Goal: Task Accomplishment & Management: Manage account settings

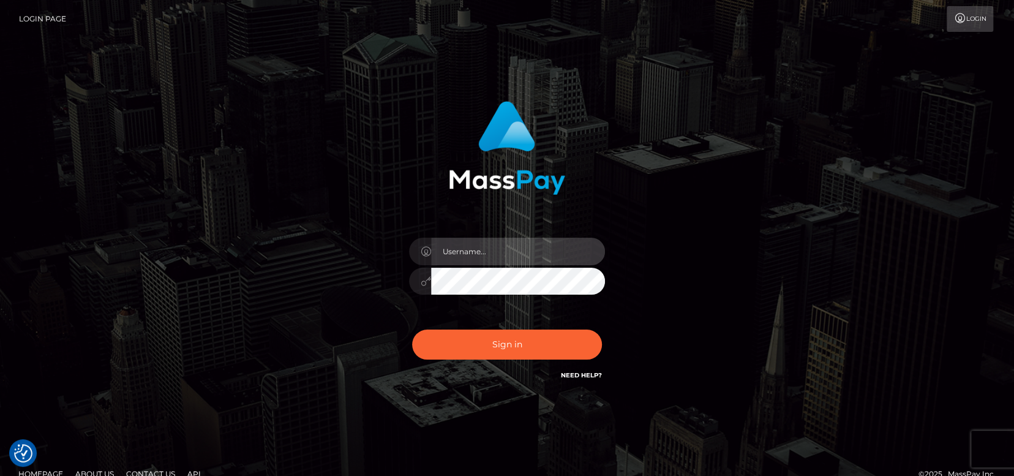
click at [480, 251] on input "text" at bounding box center [518, 252] width 174 height 28
type input "Marichell"
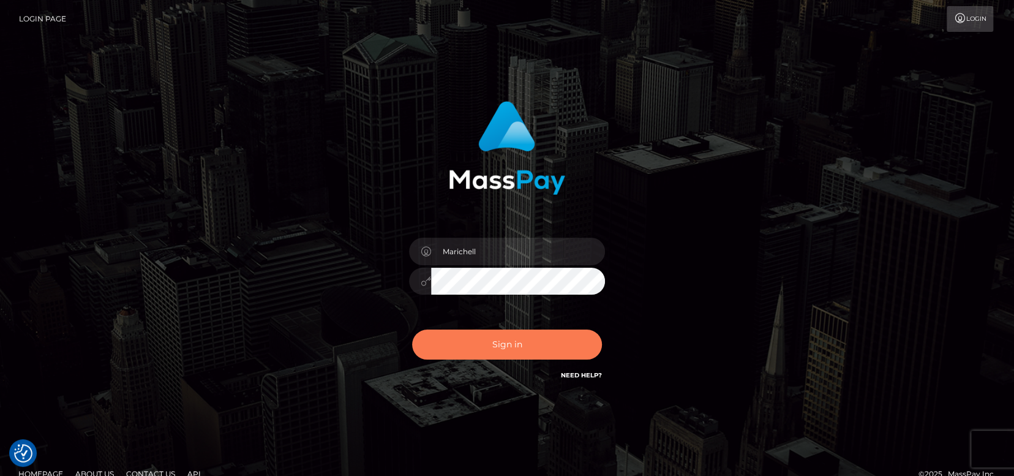
click at [522, 339] on button "Sign in" at bounding box center [507, 344] width 190 height 30
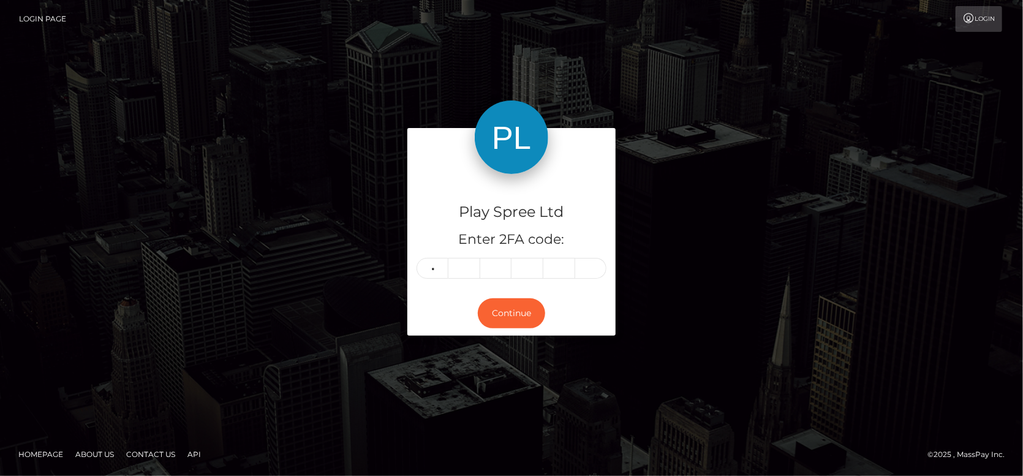
type input "0"
type input "6"
type input "9"
type input "7"
type input "6"
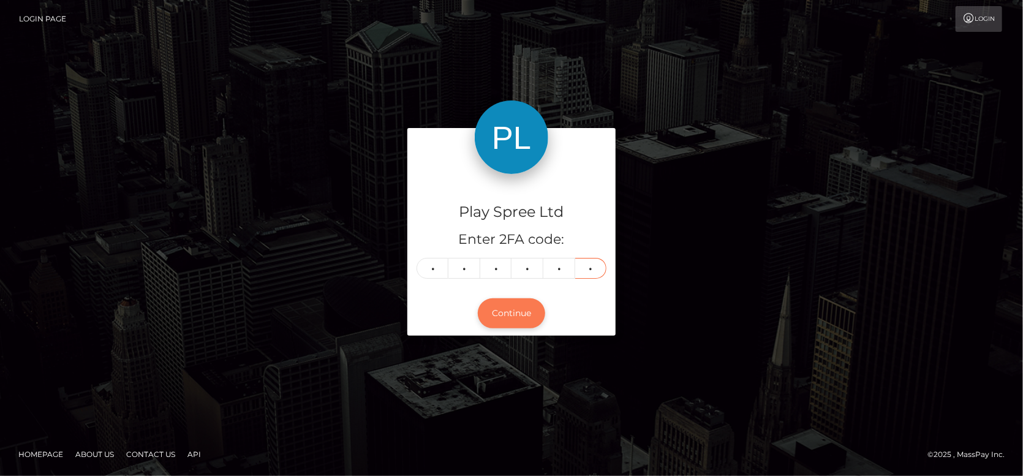
type input "4"
click at [525, 305] on button "Continue" at bounding box center [511, 313] width 67 height 30
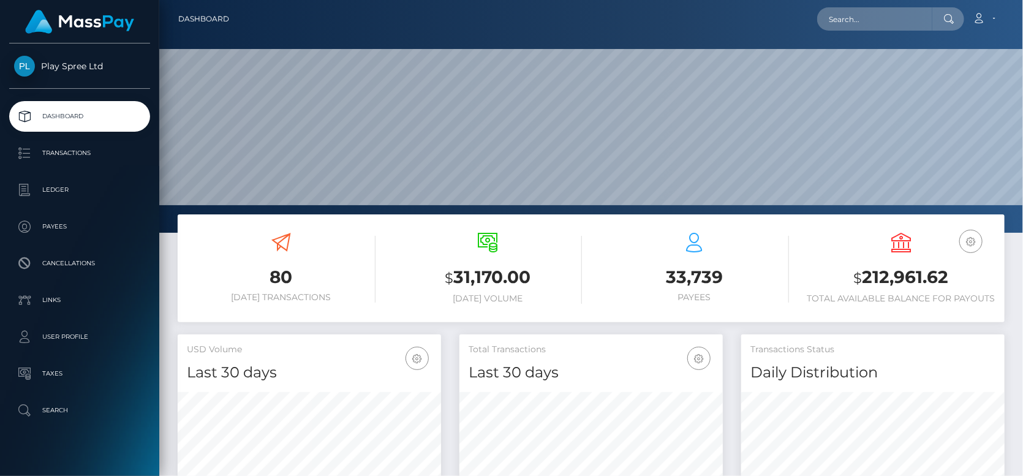
scroll to position [216, 263]
click at [905, 276] on h3 "$ 212,961.62" at bounding box center [901, 277] width 189 height 25
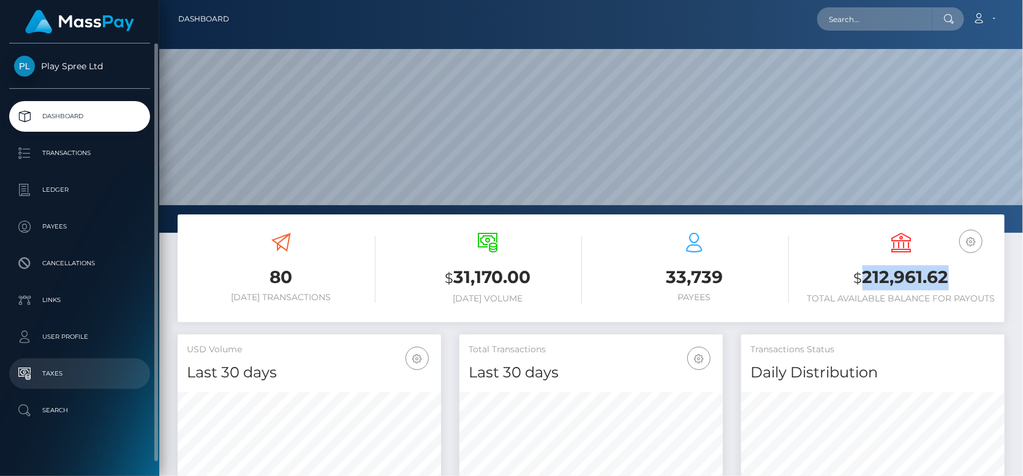
copy h3 "212,961.62"
